Goal: Find specific page/section: Find specific page/section

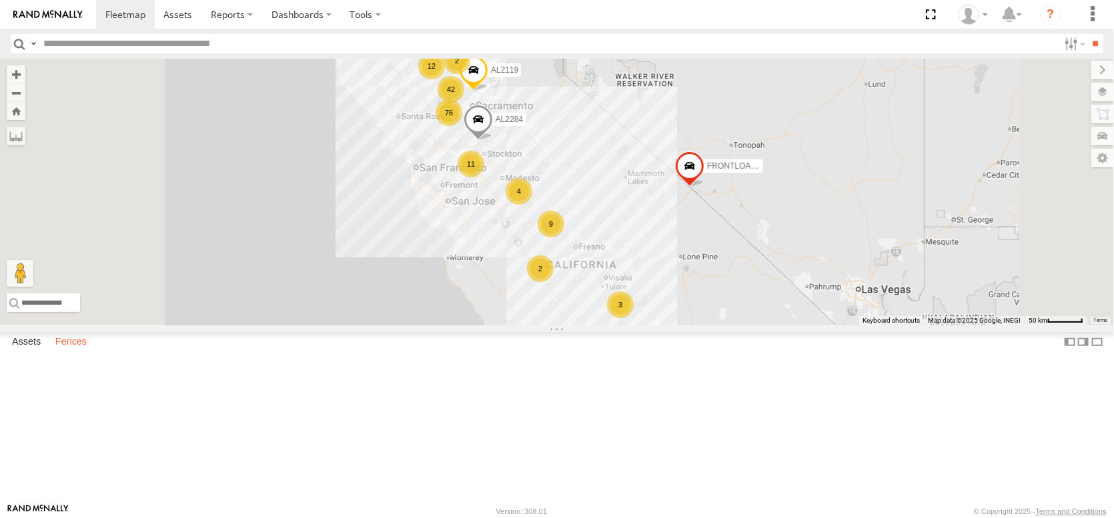
click at [89, 352] on label "Fences" at bounding box center [71, 342] width 45 height 19
click at [0, 0] on div "Sharma Yolano [GEOGRAPHIC_DATA]" at bounding box center [0, 0] width 0 height 0
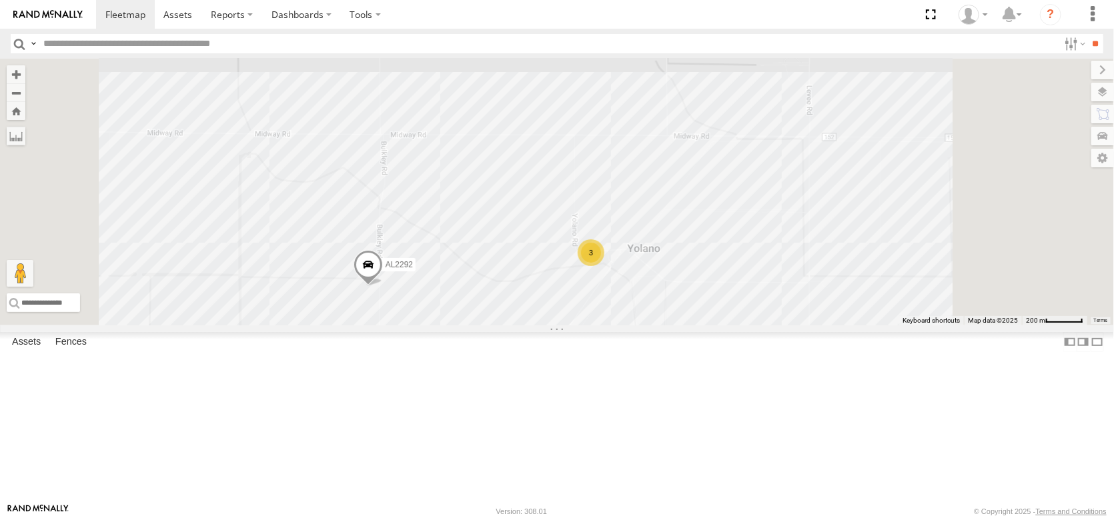
drag, startPoint x: 740, startPoint y: 224, endPoint x: 674, endPoint y: 365, distance: 155.2
click at [676, 326] on div "AL2292 3" at bounding box center [557, 192] width 1114 height 267
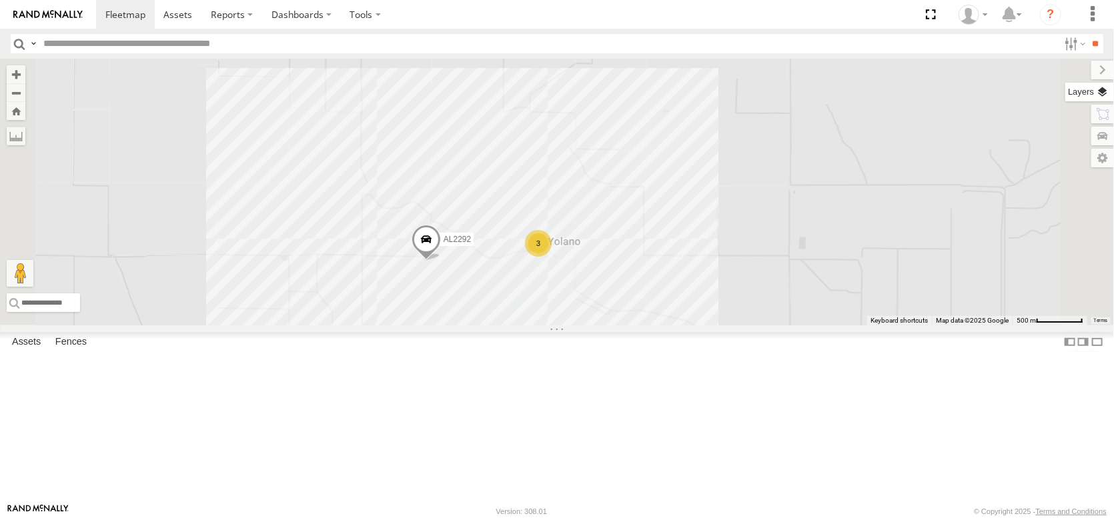
click at [1103, 99] on label at bounding box center [1089, 92] width 49 height 19
click at [0, 0] on span "Basemaps" at bounding box center [0, 0] width 0 height 0
click at [0, 0] on span "Satellite + Roadmap" at bounding box center [0, 0] width 0 height 0
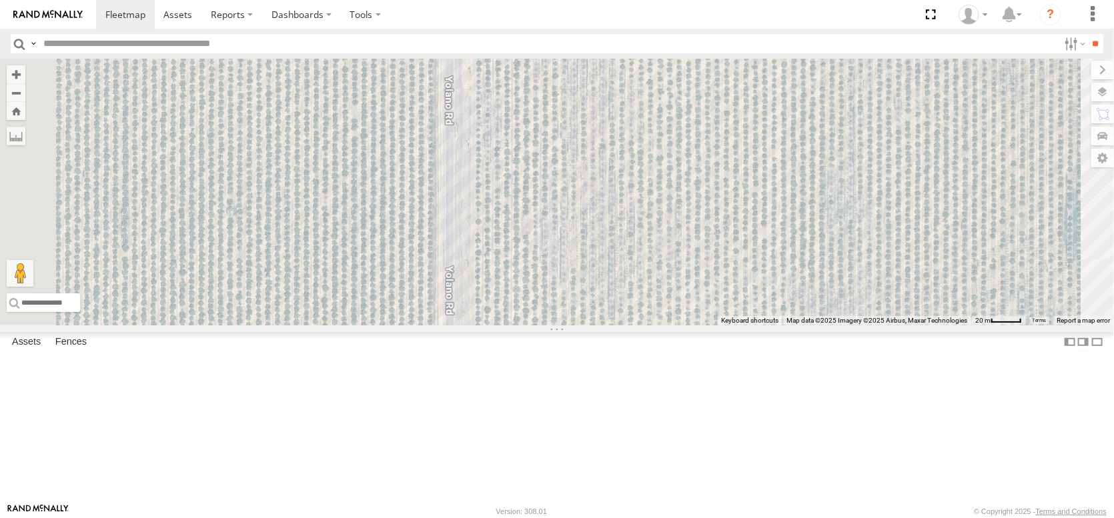
drag, startPoint x: 594, startPoint y: 251, endPoint x: 662, endPoint y: 437, distance: 197.5
click at [662, 326] on div "AL2292" at bounding box center [557, 192] width 1114 height 267
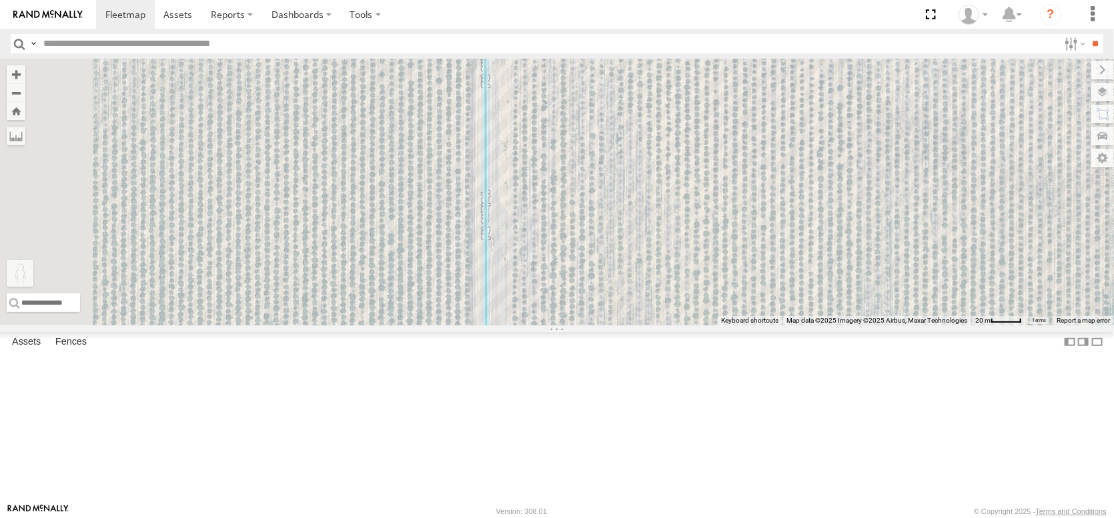
drag, startPoint x: 351, startPoint y: 450, endPoint x: 650, endPoint y: 102, distance: 459.3
click at [650, 102] on div "AL2292 To activate drag with keyboard, press Alt + Enter. Once in keyboard drag…" at bounding box center [557, 192] width 1114 height 267
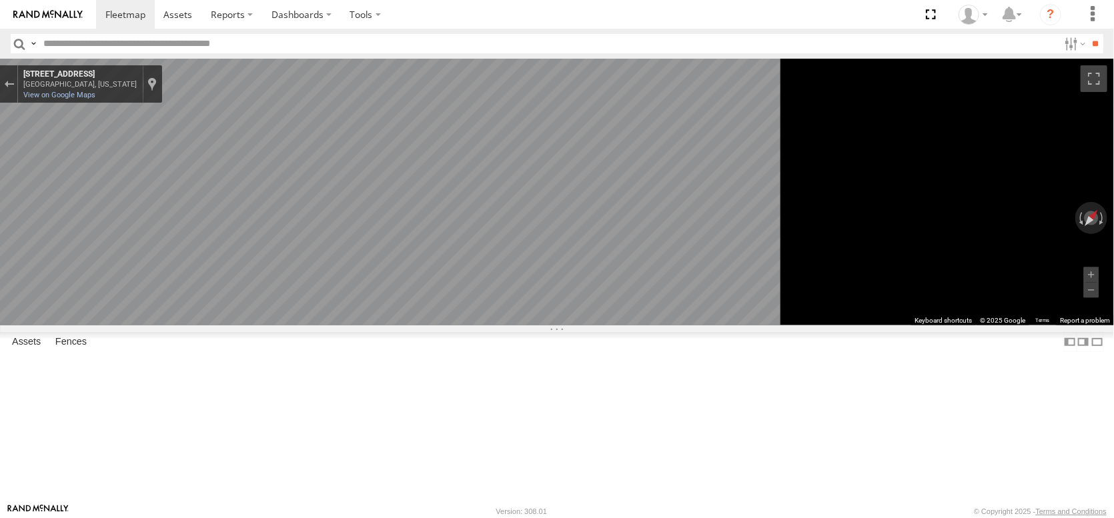
click at [937, 188] on div "← Move left → Move right ↑ Move up ↓ Move down + Zoom in - Zoom out Home Jump l…" at bounding box center [557, 192] width 1114 height 267
click at [916, 213] on div "← Move left → Move right ↑ Move up ↓ Move down + Zoom in - Zoom out Home Jump l…" at bounding box center [557, 192] width 1114 height 267
click at [14, 88] on div "Exit the Street View" at bounding box center [9, 84] width 10 height 8
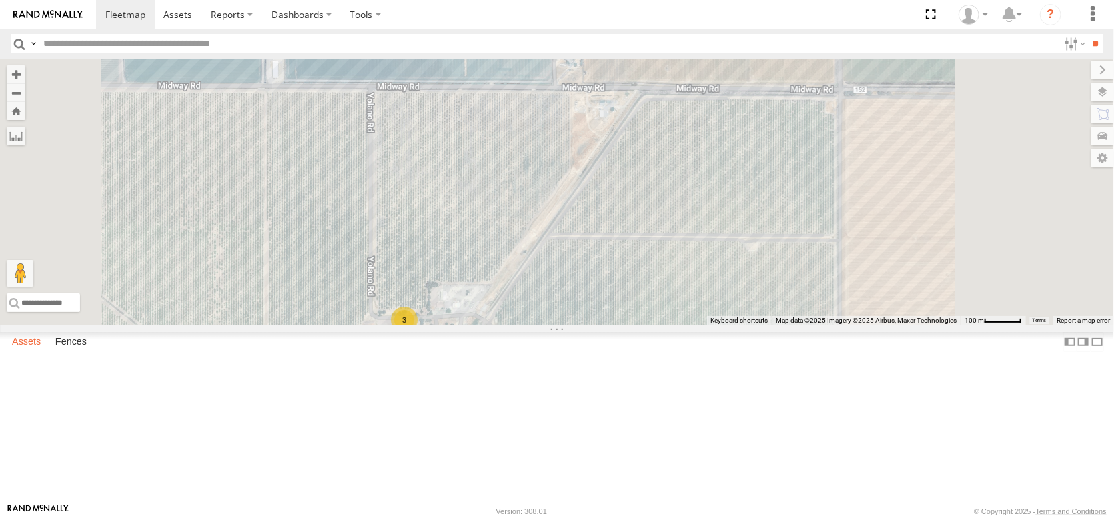
click at [35, 352] on label "Assets" at bounding box center [26, 342] width 42 height 19
click at [0, 0] on span "Overlays" at bounding box center [0, 0] width 0 height 0
click at [0, 0] on span "Fences" at bounding box center [0, 0] width 0 height 0
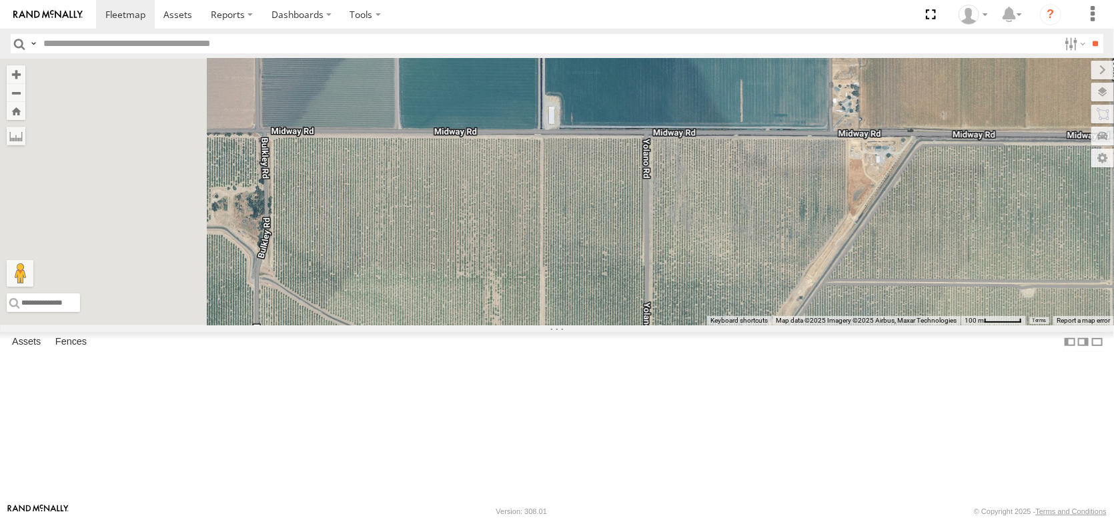
drag, startPoint x: 668, startPoint y: 265, endPoint x: 800, endPoint y: 268, distance: 132.1
click at [804, 272] on div "AL2292 3 Loading..." at bounding box center [557, 192] width 1114 height 267
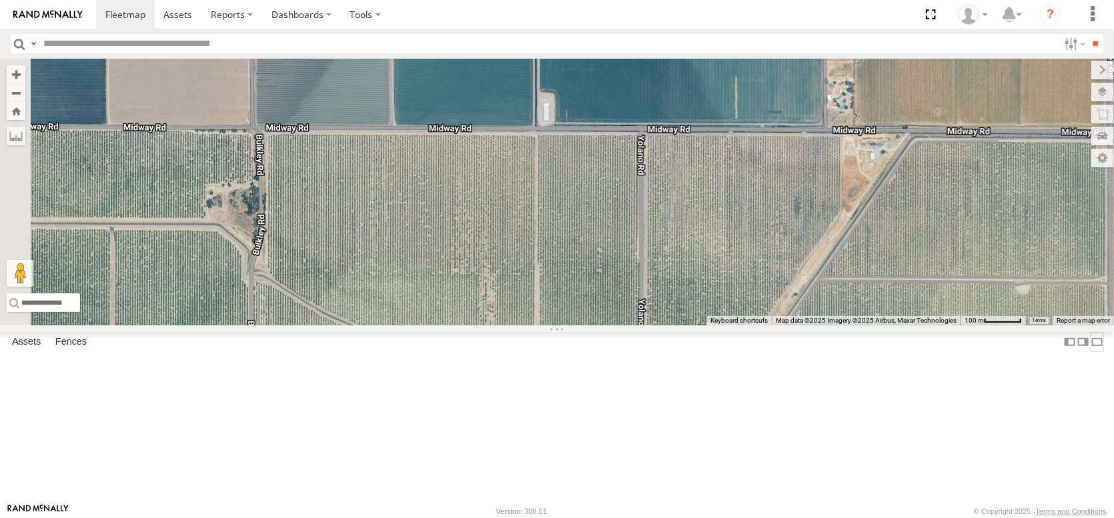
click at [1091, 352] on label at bounding box center [1097, 341] width 13 height 19
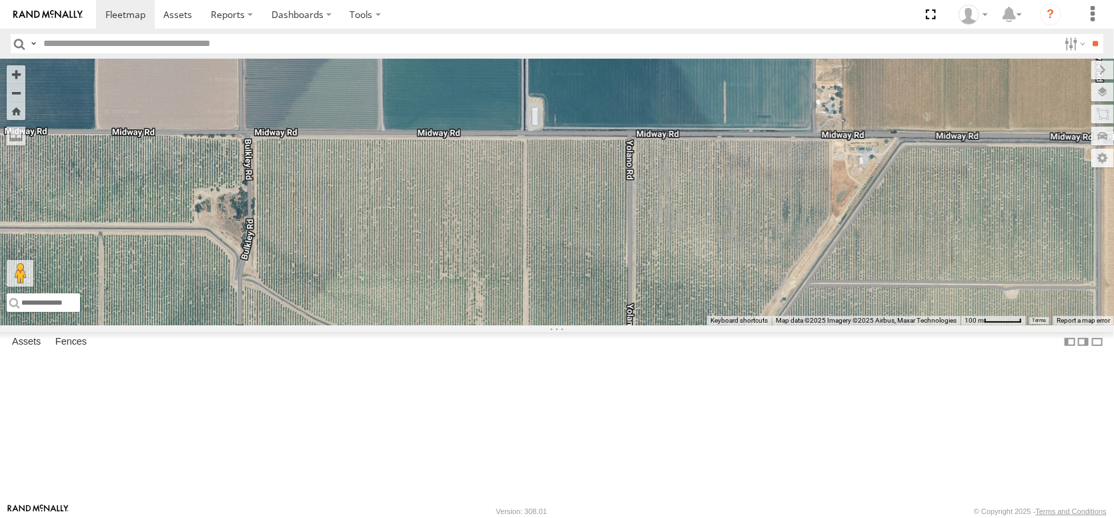
drag, startPoint x: 468, startPoint y: 182, endPoint x: 491, endPoint y: 344, distance: 163.8
click at [491, 326] on div "AL2292 3 Loading..." at bounding box center [557, 192] width 1114 height 267
